Goal: Task Accomplishment & Management: Manage account settings

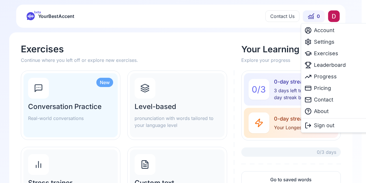
click at [339, 15] on html "beta YourBestAccent Contact Us 0 Exercises Continue where you left off or explo…" at bounding box center [183, 91] width 366 height 183
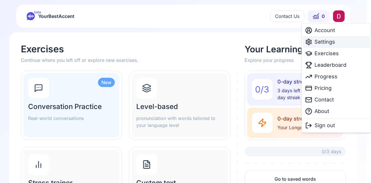
click at [333, 41] on span "Settings" at bounding box center [324, 42] width 21 height 8
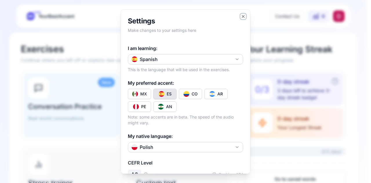
click at [242, 15] on icon "button" at bounding box center [243, 16] width 2 height 2
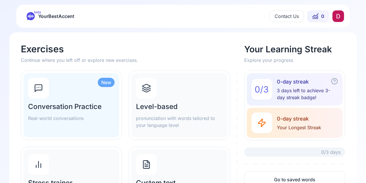
click at [336, 15] on html "beta YourBestAccent Contact Us 0 Exercises Continue where you left off or explo…" at bounding box center [183, 91] width 366 height 183
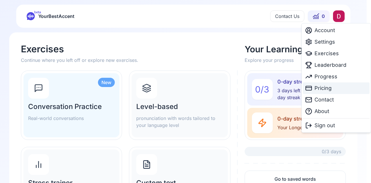
click at [322, 87] on span "Pricing" at bounding box center [322, 88] width 17 height 8
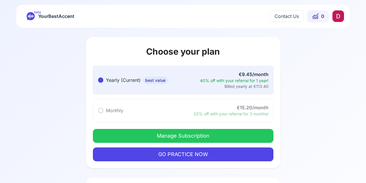
click at [214, 135] on button "Manage Subscription" at bounding box center [183, 136] width 181 height 14
